Goal: Information Seeking & Learning: Learn about a topic

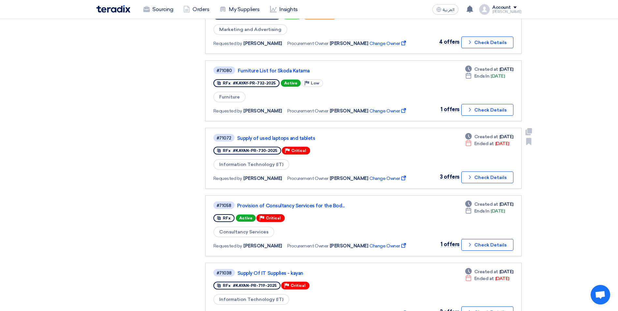
scroll to position [391, 0]
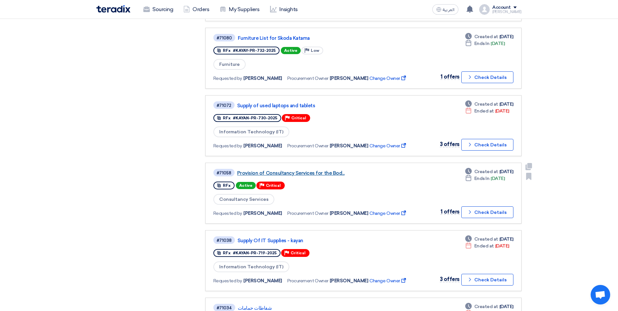
click at [301, 171] on link "Provision of Consultancy Services for the Bod..." at bounding box center [318, 173] width 163 height 6
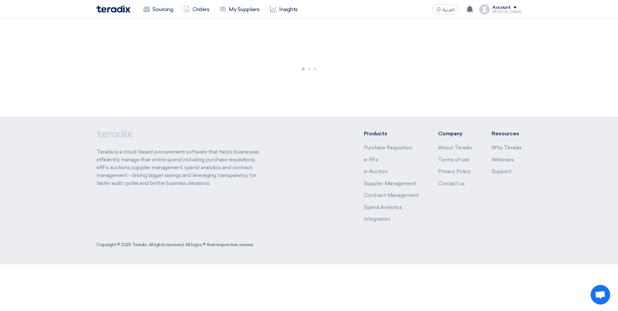
scroll to position [0, 0]
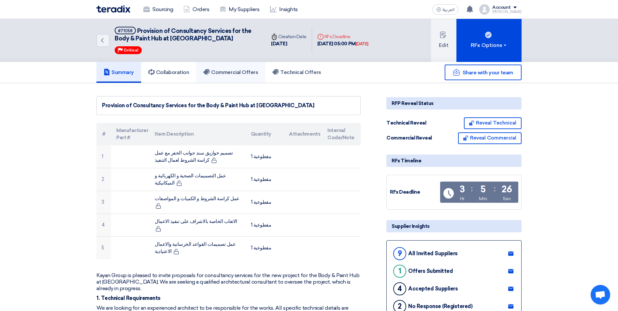
click at [228, 76] on link "Commercial Offers" at bounding box center [230, 72] width 69 height 21
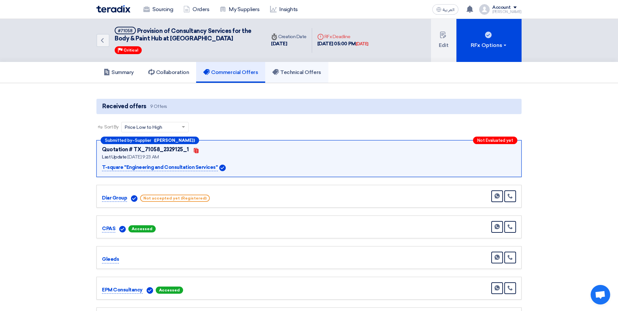
click at [309, 80] on link "Technical Offers" at bounding box center [296, 72] width 63 height 21
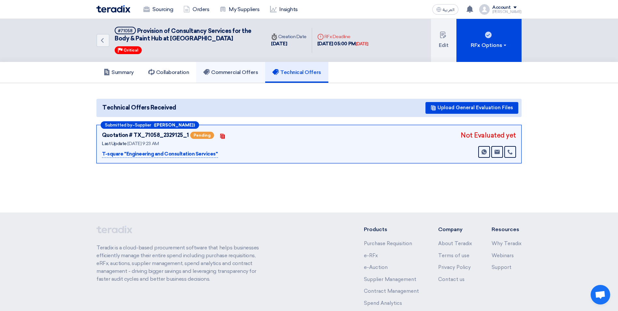
click at [234, 70] on h5 "Commercial Offers" at bounding box center [230, 72] width 55 height 7
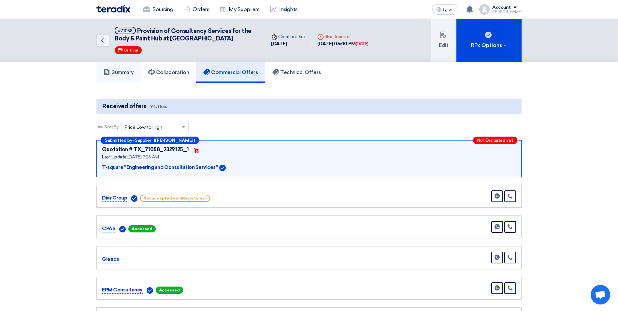
click at [123, 71] on h5 "Summary" at bounding box center [119, 72] width 30 height 7
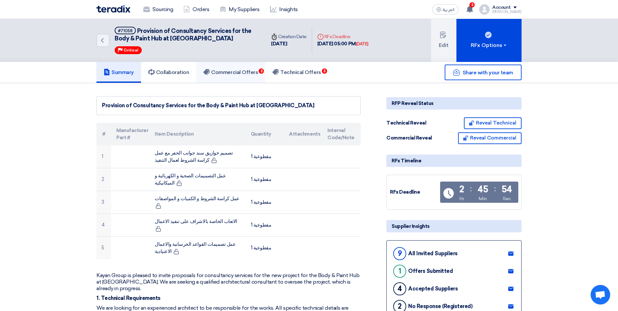
click at [237, 72] on h5 "Commercial Offers 3" at bounding box center [230, 72] width 55 height 7
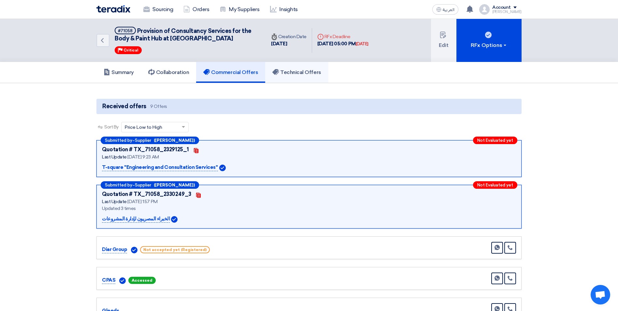
click at [290, 68] on link "Technical Offers" at bounding box center [296, 72] width 63 height 21
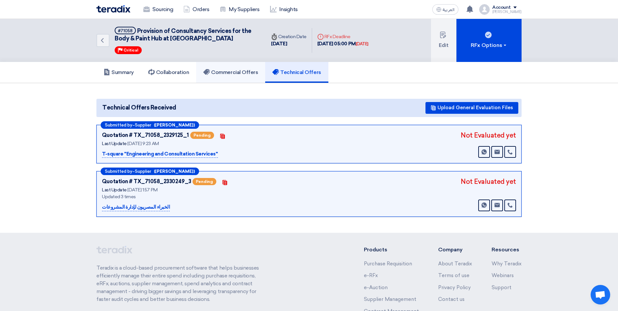
click at [235, 70] on h5 "Commercial Offers" at bounding box center [230, 72] width 55 height 7
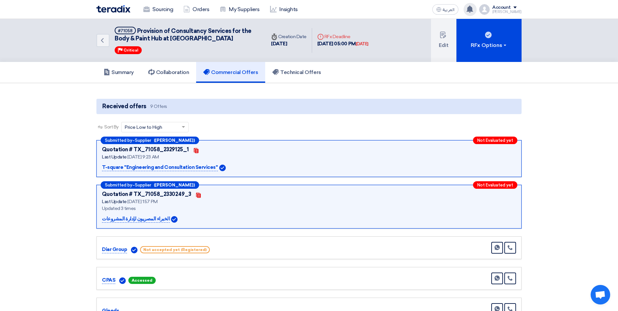
click at [473, 10] on use at bounding box center [470, 9] width 7 height 7
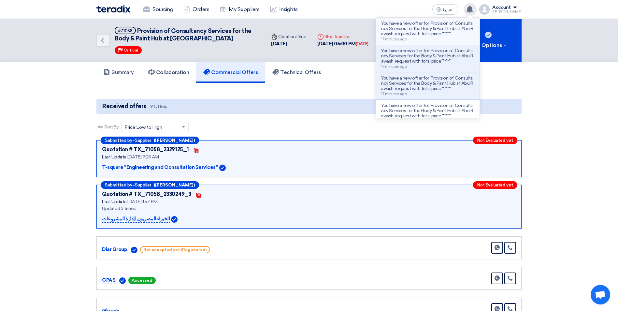
click at [447, 32] on p "You have a new offer for 'Provision of Consultancy Services for the Body & Pain…" at bounding box center [427, 29] width 93 height 16
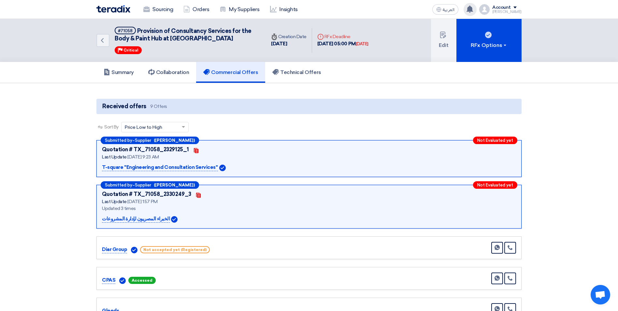
click at [473, 8] on use at bounding box center [470, 9] width 7 height 7
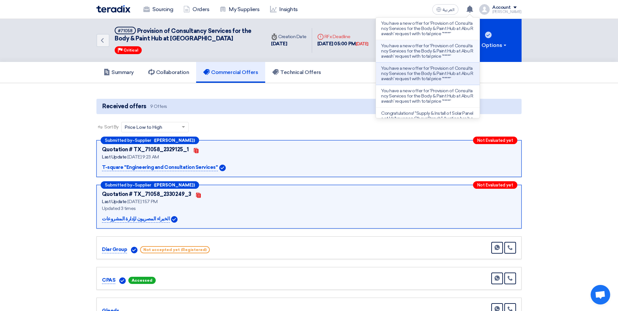
click at [428, 51] on p "You have a new offer for 'Provision of Consultancy Services for the Body & Pain…" at bounding box center [427, 51] width 93 height 16
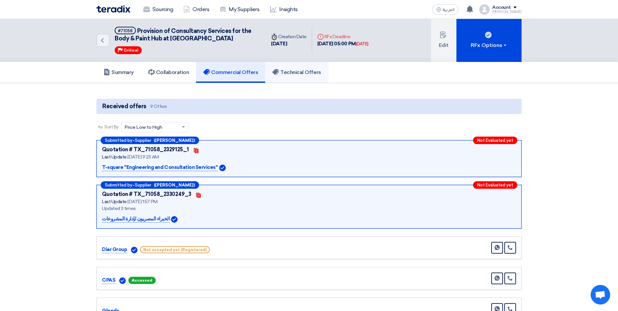
click at [306, 74] on h5 "Technical Offers" at bounding box center [296, 72] width 49 height 7
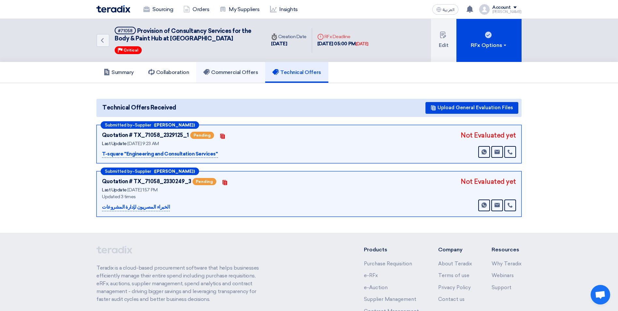
click at [244, 73] on h5 "Commercial Offers" at bounding box center [230, 72] width 55 height 7
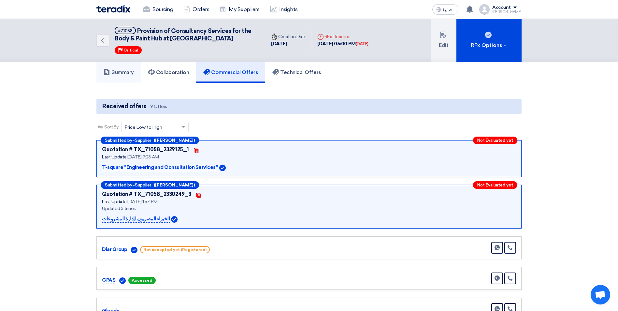
click at [123, 73] on h5 "Summary" at bounding box center [119, 72] width 30 height 7
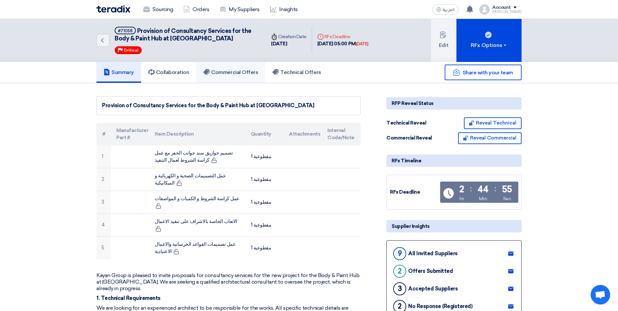
click at [225, 71] on h5 "Commercial Offers" at bounding box center [230, 72] width 55 height 7
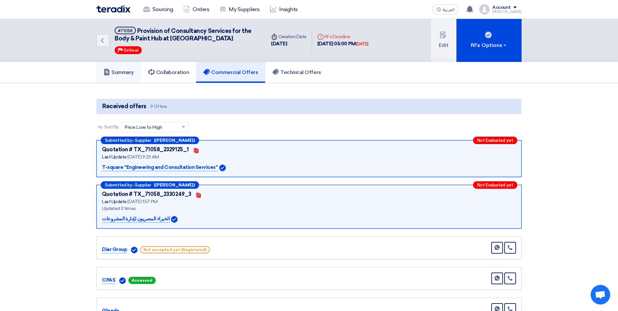
click at [112, 71] on h5 "Summary" at bounding box center [119, 72] width 30 height 7
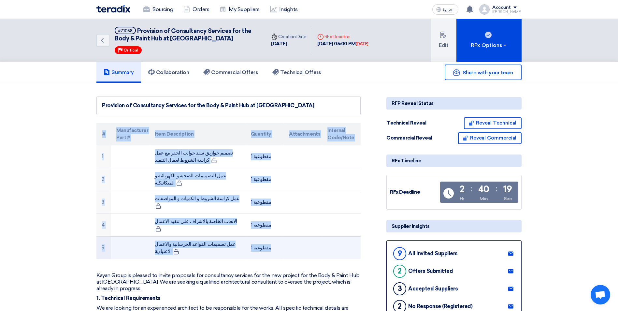
drag, startPoint x: 99, startPoint y: 132, endPoint x: 287, endPoint y: 240, distance: 216.5
click at [287, 240] on table "# Manufacturer Part # Item Description Quantity Attachments Internal Code/Note …" at bounding box center [228, 191] width 264 height 136
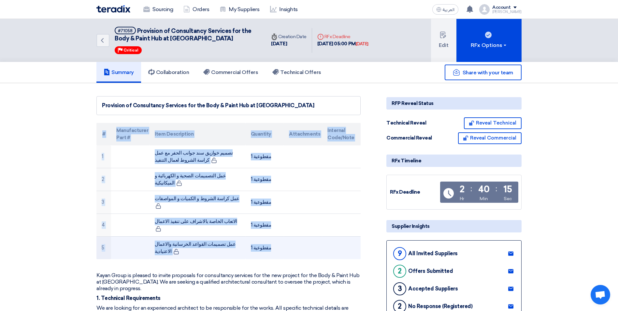
drag, startPoint x: 89, startPoint y: 134, endPoint x: 288, endPoint y: 239, distance: 225.2
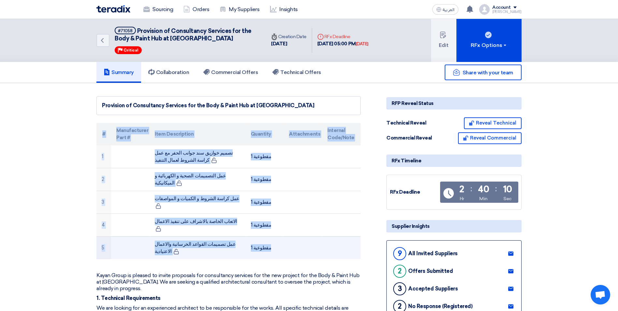
drag, startPoint x: 91, startPoint y: 136, endPoint x: 289, endPoint y: 238, distance: 222.6
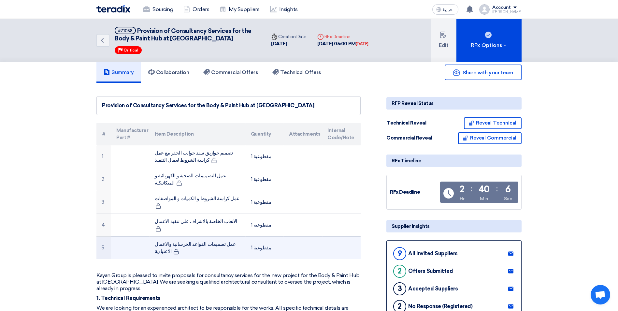
drag, startPoint x: 83, startPoint y: 129, endPoint x: 278, endPoint y: 237, distance: 222.6
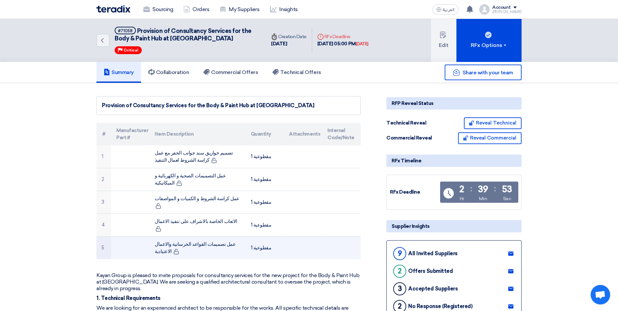
drag, startPoint x: 87, startPoint y: 133, endPoint x: 277, endPoint y: 233, distance: 215.2
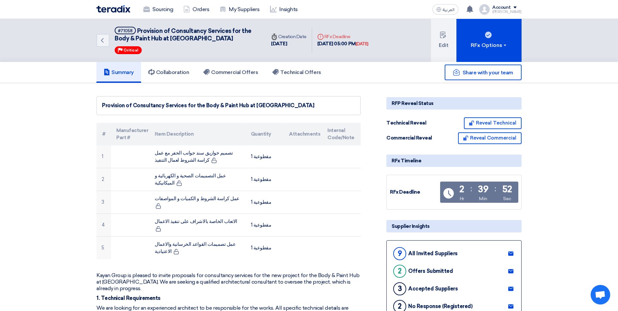
click at [238, 71] on h5 "Commercial Offers" at bounding box center [230, 72] width 55 height 7
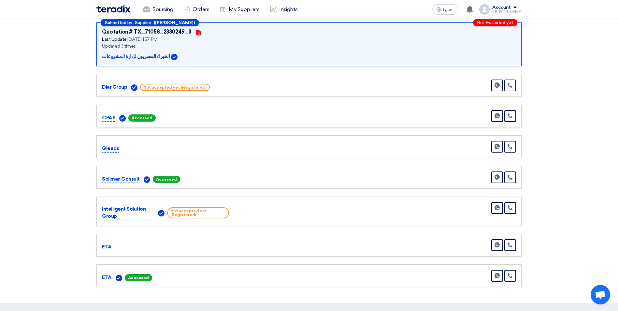
scroll to position [163, 0]
click at [514, 118] on link at bounding box center [511, 116] width 12 height 12
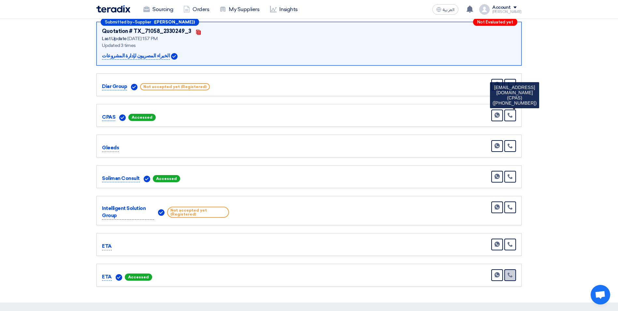
click at [514, 278] on link at bounding box center [511, 275] width 12 height 12
click at [582, 188] on section "Received offers 9 Offers Sort By Sort by × Price Low to High × Submitted by – S…" at bounding box center [309, 111] width 618 height 382
click at [513, 278] on link at bounding box center [511, 275] width 12 height 12
click at [511, 116] on use at bounding box center [510, 115] width 5 height 5
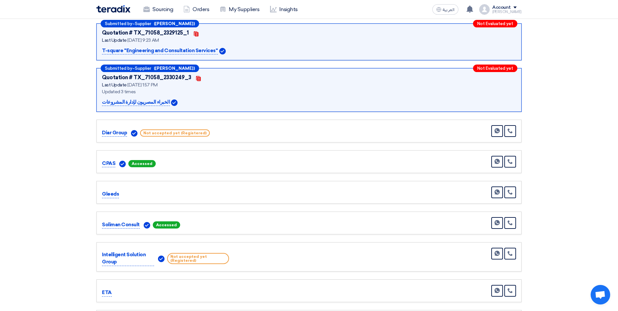
scroll to position [0, 0]
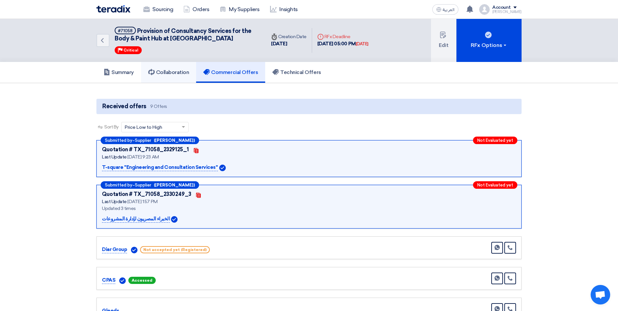
click at [181, 71] on h5 "Collaboration" at bounding box center [168, 72] width 41 height 7
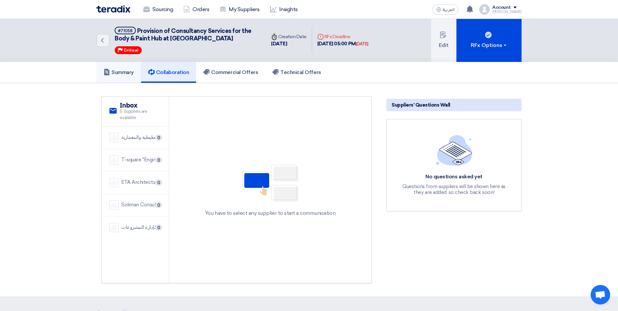
click at [114, 76] on link "Summary" at bounding box center [118, 72] width 45 height 21
